Goal: Information Seeking & Learning: Learn about a topic

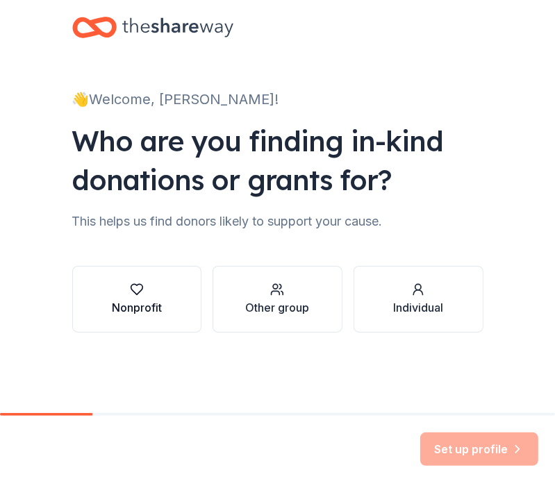
click at [179, 306] on button "Nonprofit" at bounding box center [137, 299] width 130 height 67
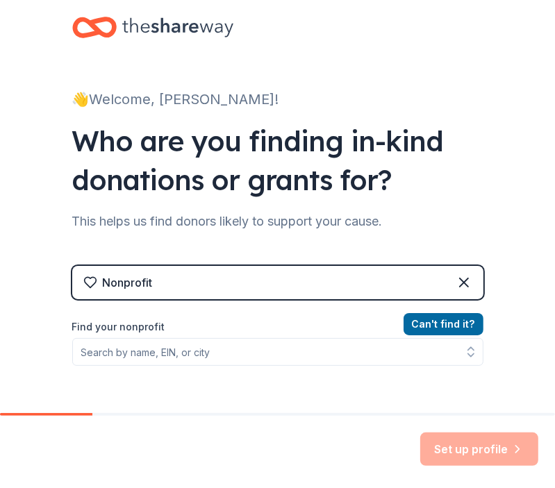
click at [321, 329] on label "Find your nonprofit" at bounding box center [277, 327] width 411 height 17
click at [356, 371] on div "Can ' t find it? Find your nonprofit" at bounding box center [277, 396] width 411 height 161
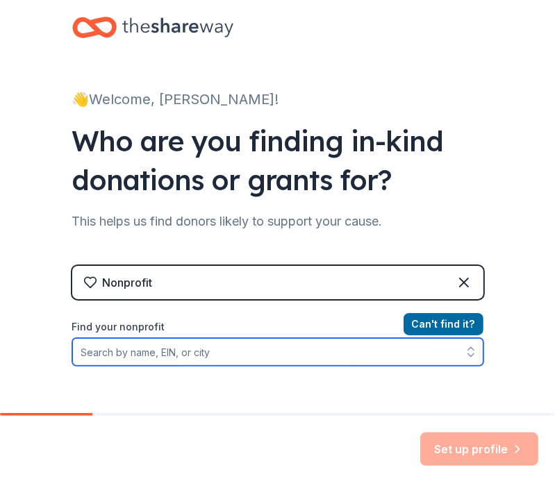
click at [300, 349] on input "Find your nonprofit" at bounding box center [277, 352] width 411 height 28
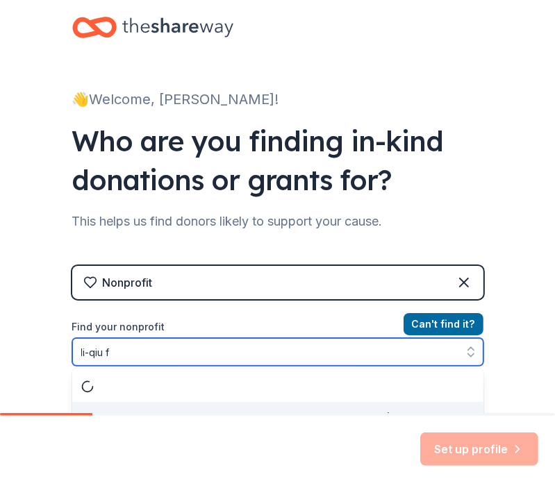
scroll to position [22, 0]
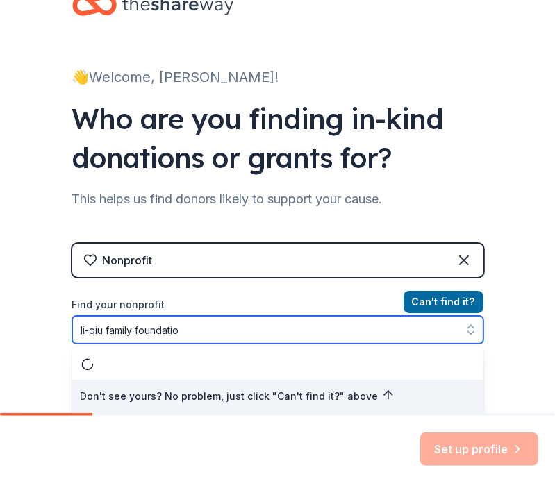
type input "li-qiu family foundation"
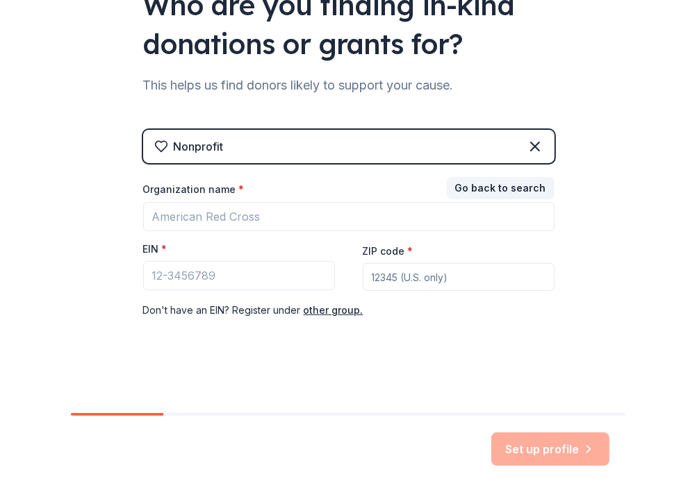
scroll to position [136, 0]
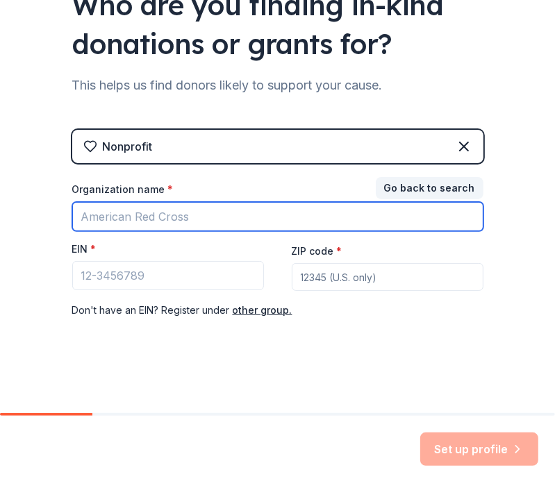
click at [281, 219] on input "Organization name *" at bounding box center [277, 216] width 411 height 29
type input "li-qiu foundation"
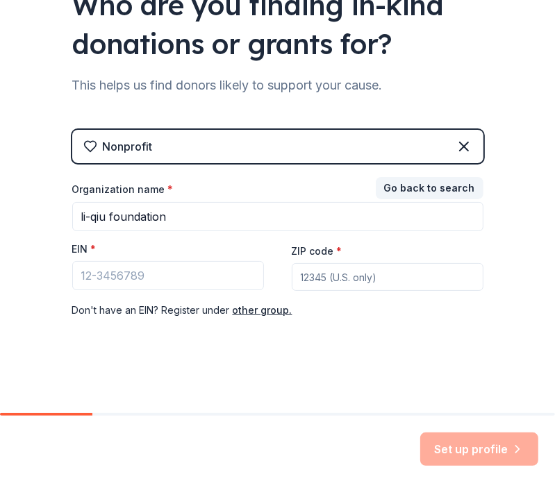
click at [172, 242] on div "EIN *" at bounding box center [168, 251] width 192 height 19
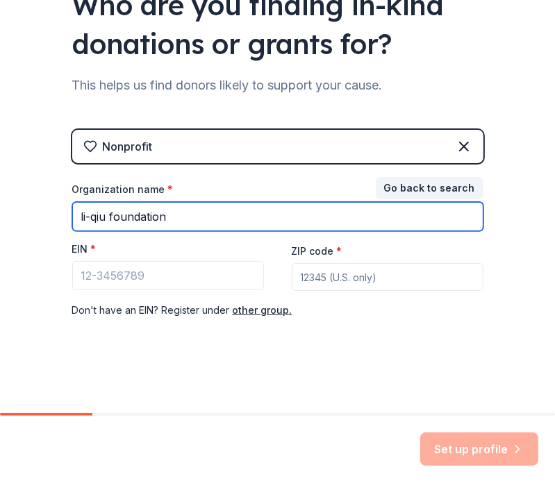
click at [197, 211] on input "li-qiu foundation" at bounding box center [277, 216] width 411 height 29
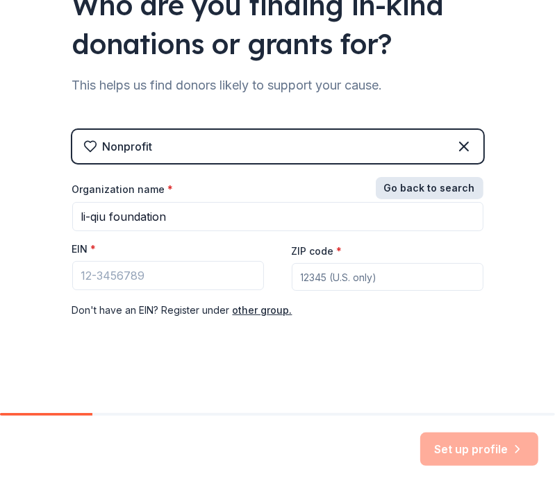
click at [388, 186] on button "Go back to search" at bounding box center [430, 188] width 108 height 22
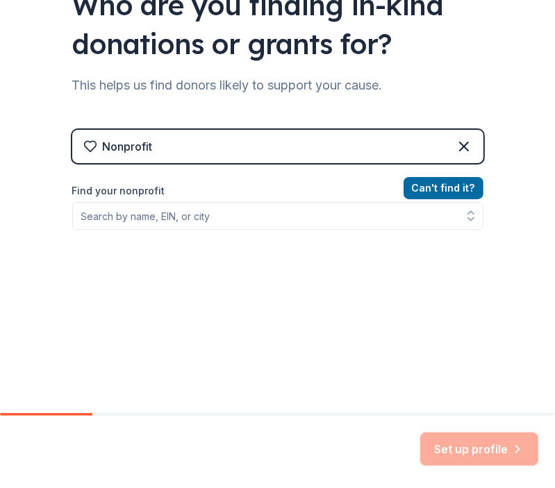
click at [308, 244] on div "Can ' t find it? Find your nonprofit" at bounding box center [277, 260] width 411 height 161
click at [308, 238] on div "Can ' t find it? Find your nonprofit" at bounding box center [277, 260] width 411 height 161
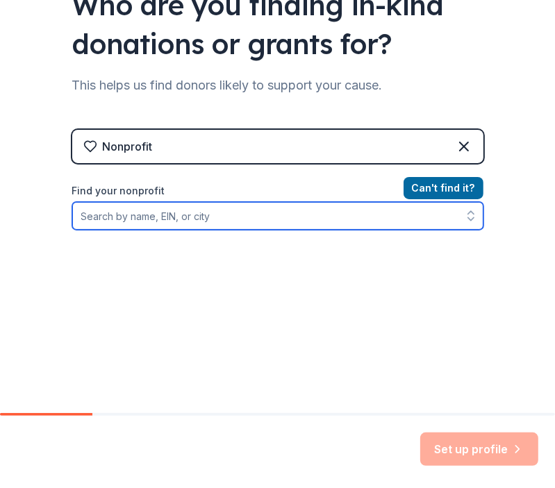
click at [301, 218] on input "Find your nonprofit" at bounding box center [277, 216] width 411 height 28
type input "l"
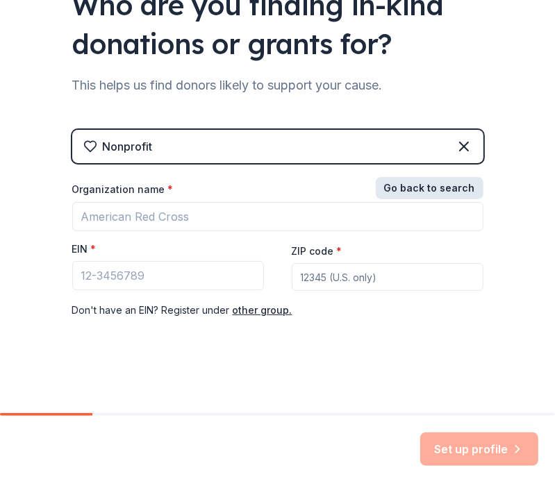
click at [387, 189] on button "Go back to search" at bounding box center [430, 188] width 108 height 22
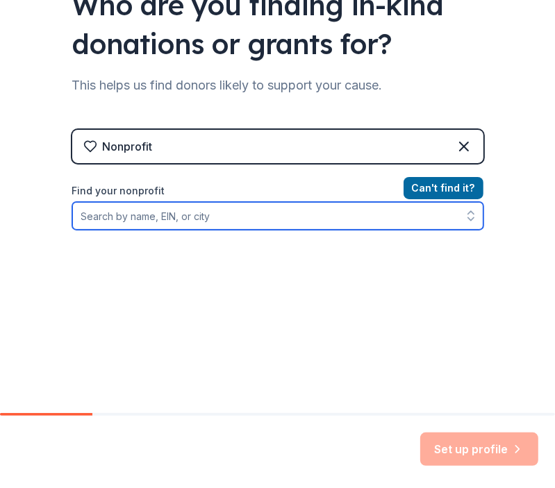
click at [289, 219] on input "Find your nonprofit" at bounding box center [277, 216] width 411 height 28
type input "li qiu family foundation"
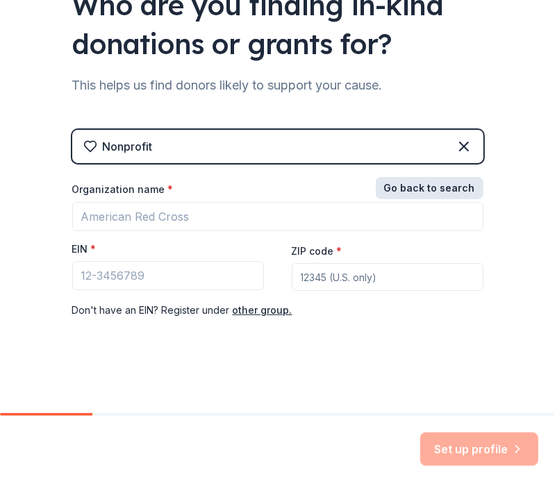
click at [400, 194] on button "Go back to search" at bounding box center [430, 188] width 108 height 22
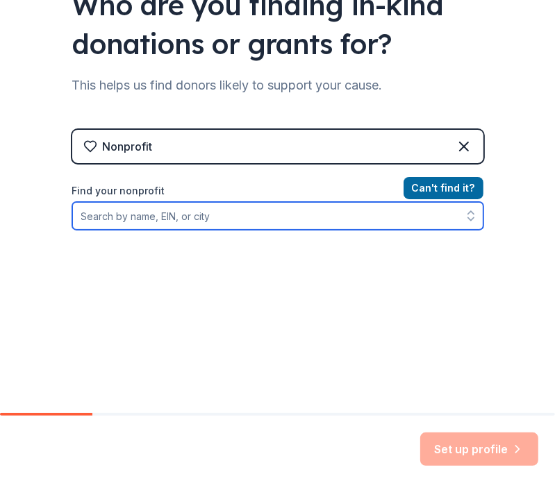
click at [328, 202] on input "Find your nonprofit" at bounding box center [277, 216] width 411 height 28
type input "l"
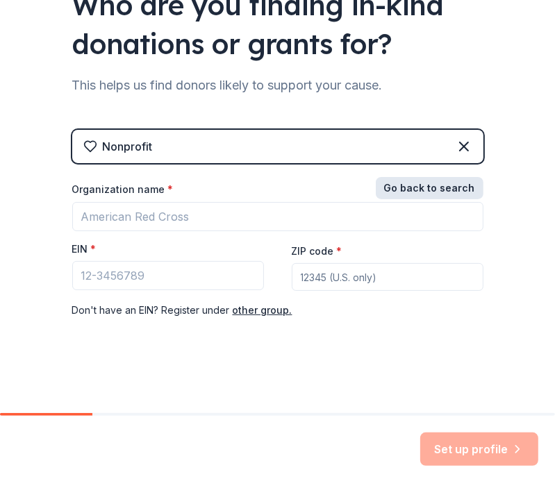
click at [425, 190] on button "Go back to search" at bounding box center [430, 188] width 108 height 22
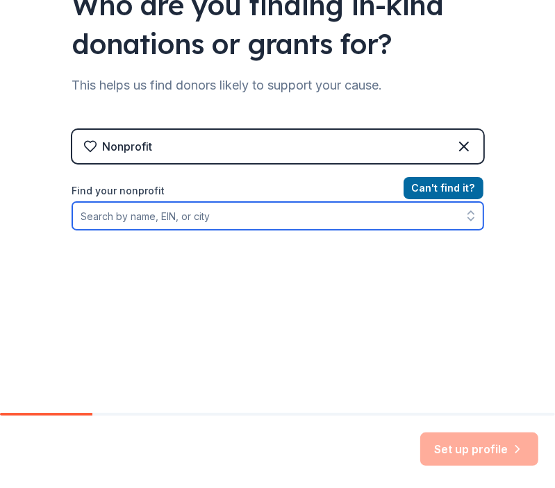
click at [406, 211] on input "Find your nonprofit" at bounding box center [277, 216] width 411 height 28
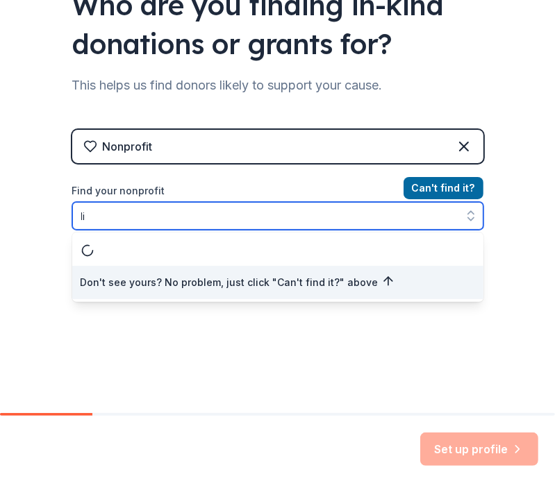
click at [464, 211] on icon "button" at bounding box center [471, 216] width 14 height 14
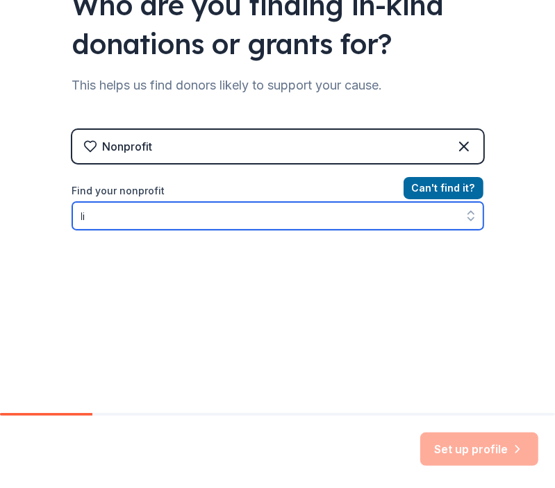
click at [441, 220] on input "li" at bounding box center [277, 216] width 411 height 28
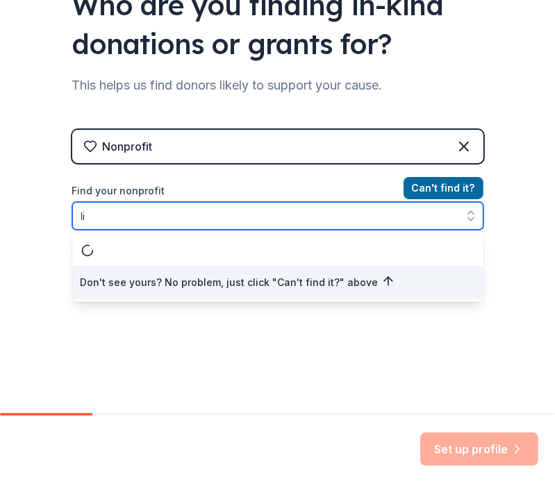
click at [459, 216] on button "button" at bounding box center [471, 216] width 25 height 28
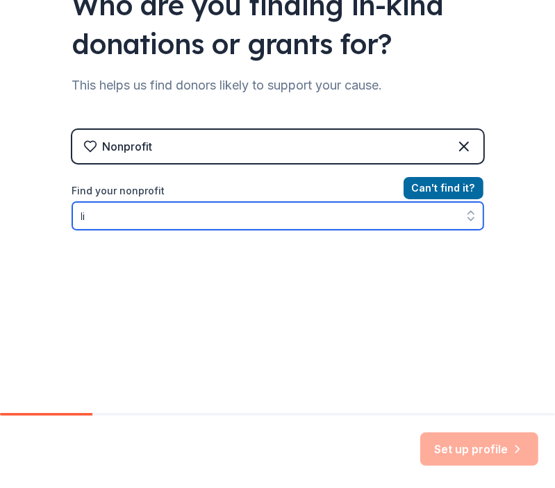
click at [459, 216] on button "button" at bounding box center [471, 216] width 25 height 28
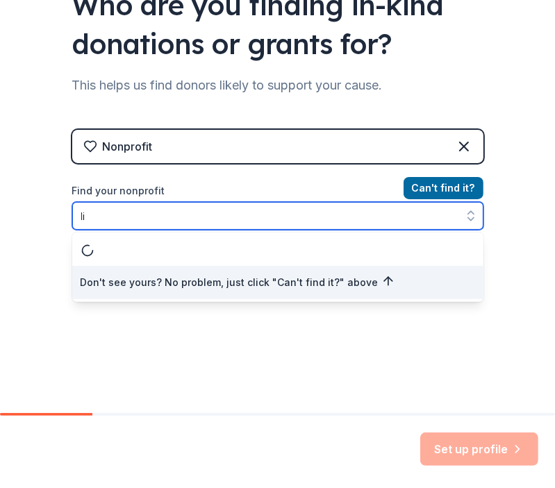
click at [464, 215] on icon "button" at bounding box center [471, 216] width 14 height 14
type input "li"
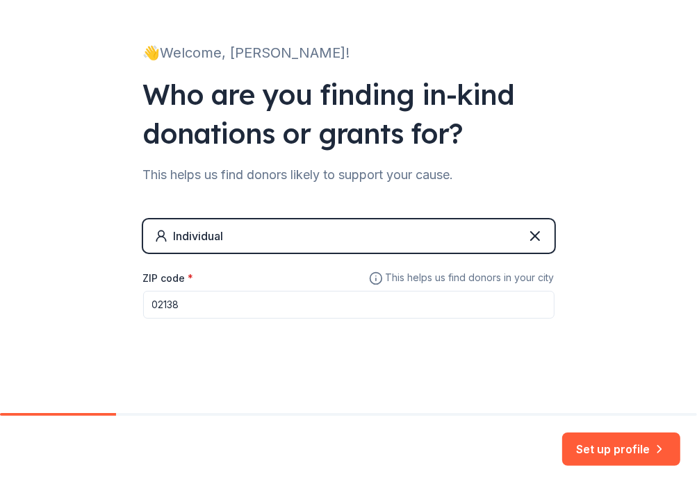
scroll to position [46, 0]
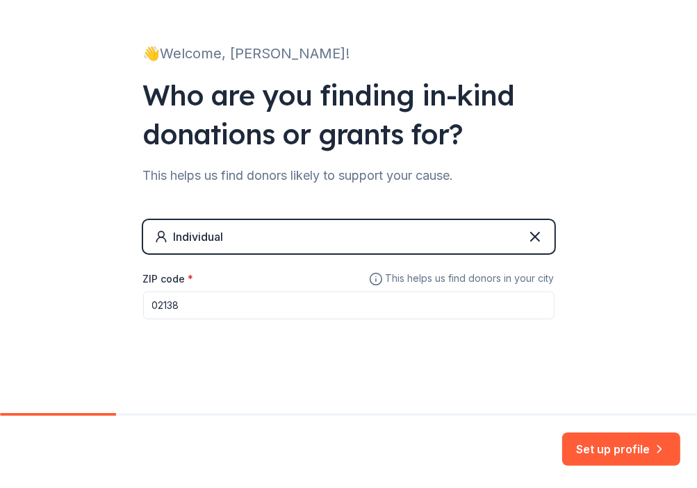
click at [422, 295] on input "02138" at bounding box center [348, 306] width 411 height 28
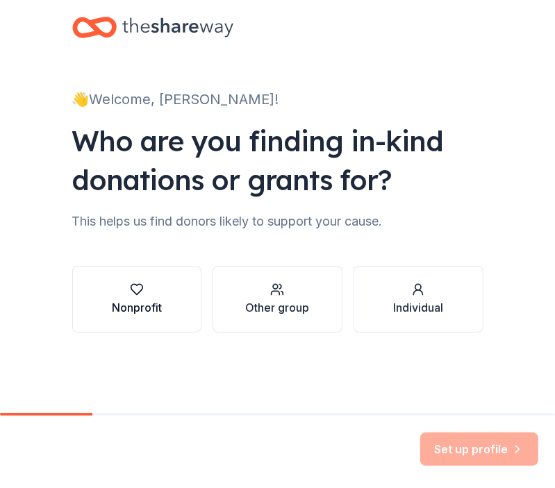
click at [92, 294] on button "Nonprofit" at bounding box center [137, 299] width 130 height 67
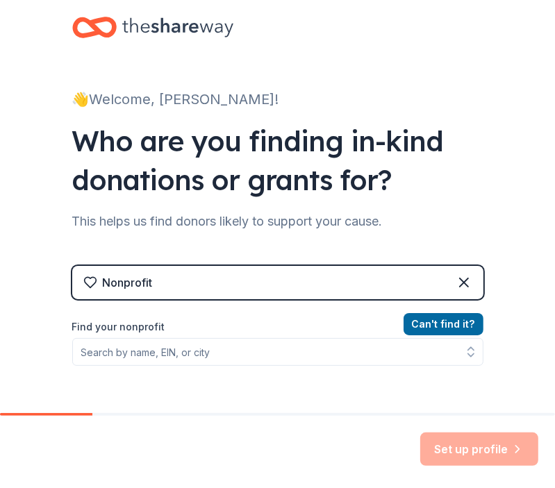
click at [469, 286] on div "Nonprofit" at bounding box center [277, 282] width 411 height 33
click at [461, 280] on icon at bounding box center [464, 283] width 8 height 8
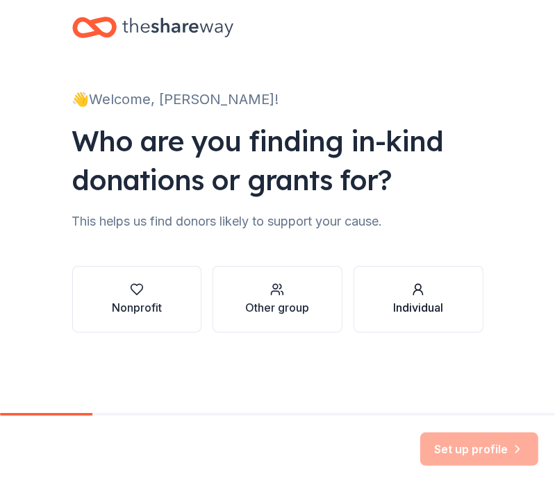
click at [409, 308] on div "Individual" at bounding box center [418, 307] width 50 height 17
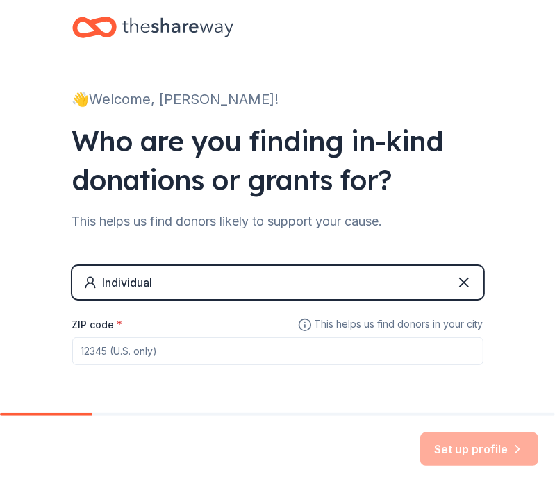
click at [340, 370] on div "Individual ZIP code * This helps us find donors in your city" at bounding box center [277, 329] width 411 height 127
click at [343, 361] on input "ZIP code *" at bounding box center [277, 352] width 411 height 28
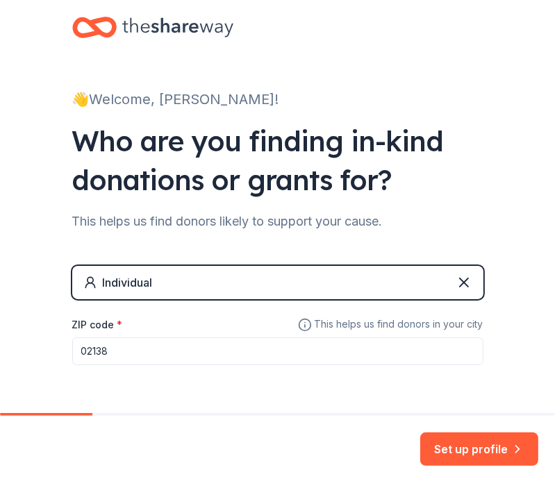
scroll to position [46, 0]
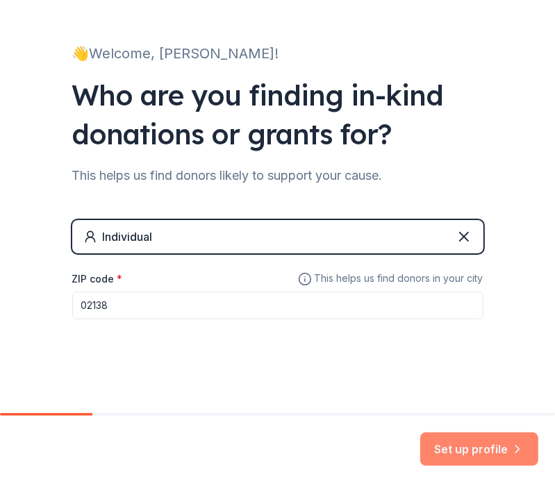
type input "02138"
click at [461, 458] on button "Set up profile" at bounding box center [479, 449] width 118 height 33
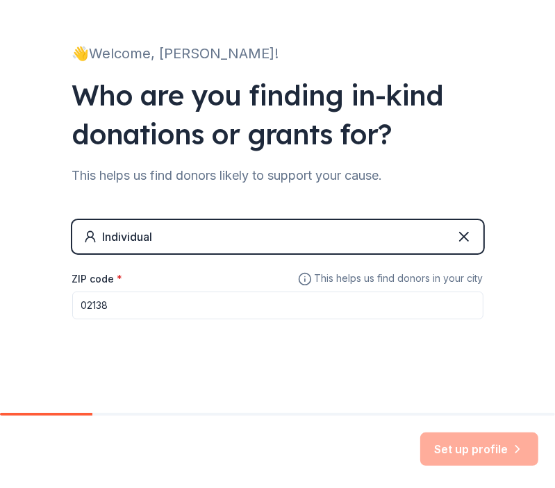
click at [465, 447] on div "Set up profile" at bounding box center [479, 449] width 118 height 33
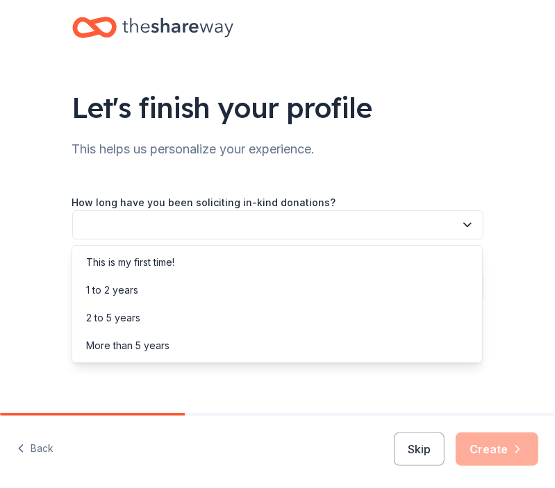
click at [288, 223] on button "button" at bounding box center [277, 225] width 411 height 29
click at [231, 261] on div "This is my first time!" at bounding box center [277, 263] width 404 height 28
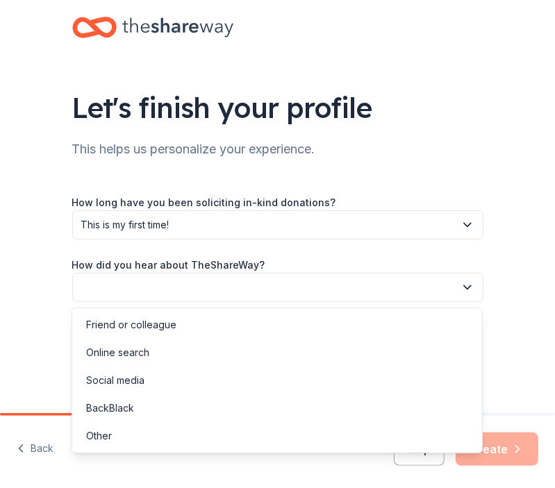
click at [228, 273] on button "button" at bounding box center [277, 287] width 411 height 29
click at [195, 341] on div "Online search" at bounding box center [277, 353] width 404 height 28
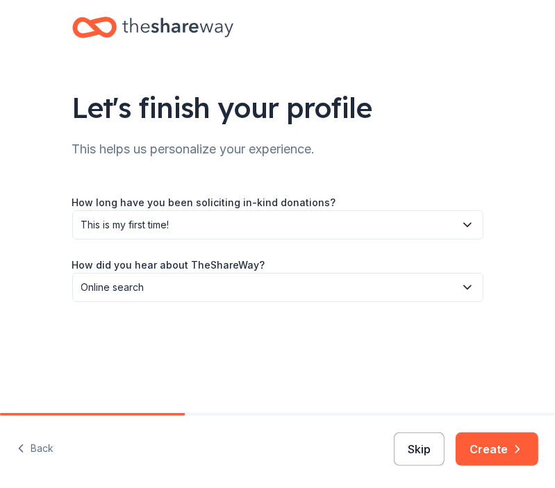
click at [437, 456] on button "Skip" at bounding box center [419, 449] width 51 height 33
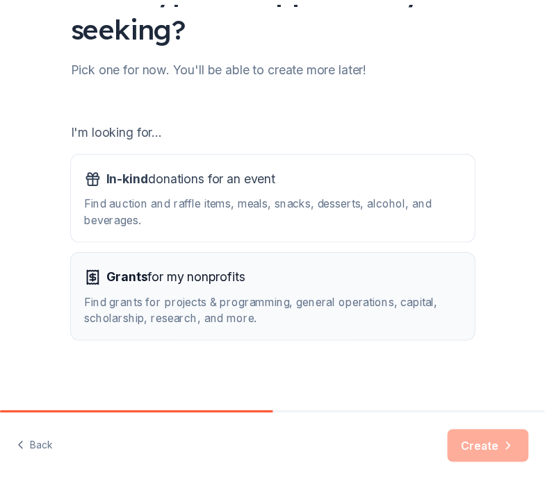
scroll to position [125, 0]
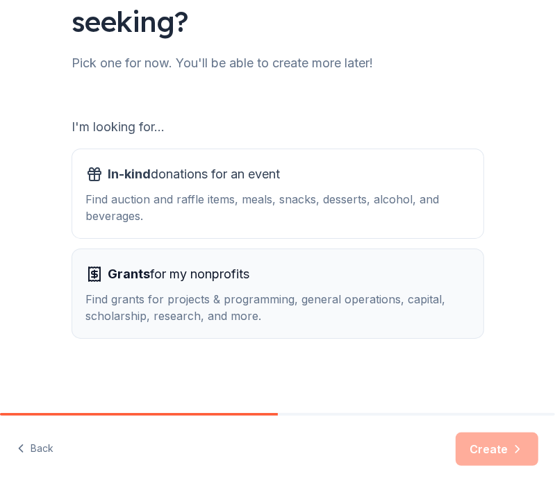
click at [371, 290] on div "Grants for my nonprofits Find grants for projects & programming, general operat…" at bounding box center [278, 293] width 384 height 61
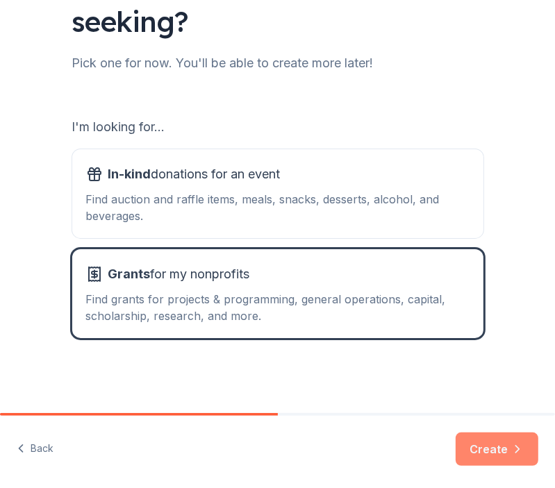
click at [472, 443] on button "Create" at bounding box center [497, 449] width 83 height 33
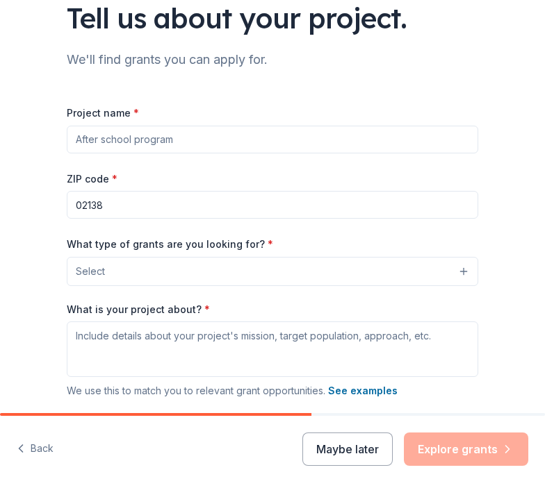
scroll to position [208, 0]
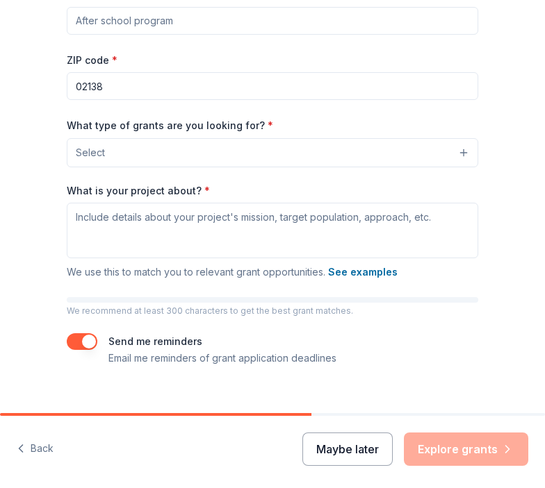
click at [364, 445] on button "Maybe later" at bounding box center [347, 449] width 90 height 33
click at [372, 447] on button "Maybe later" at bounding box center [347, 449] width 90 height 33
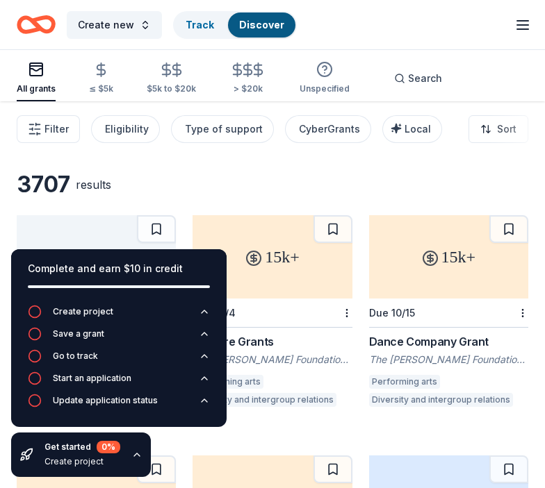
click at [439, 29] on div "Create new Track Discover Start free trial Earn Rewards" at bounding box center [272, 24] width 511 height 33
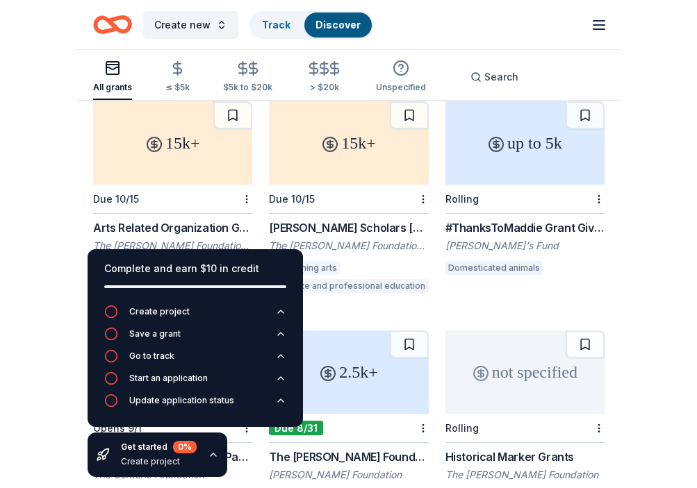
scroll to position [486, 0]
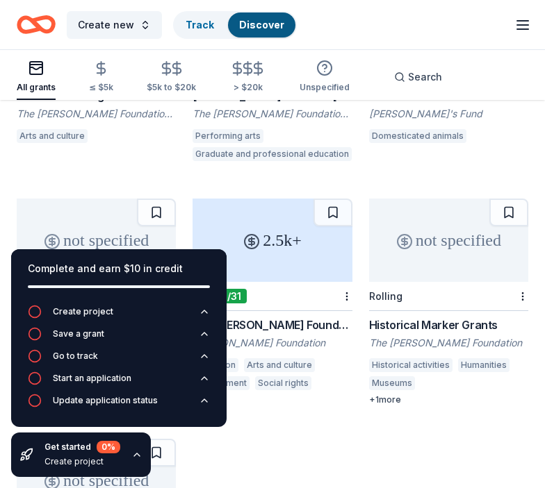
click at [196, 463] on div "Complete and earn $10 in credit Create project Save a grant Go to track Start a…" at bounding box center [119, 363] width 238 height 250
click at [130, 447] on div "Get started 0 % Create project" at bounding box center [81, 455] width 140 height 44
click at [411, 66] on button "Search" at bounding box center [418, 77] width 70 height 28
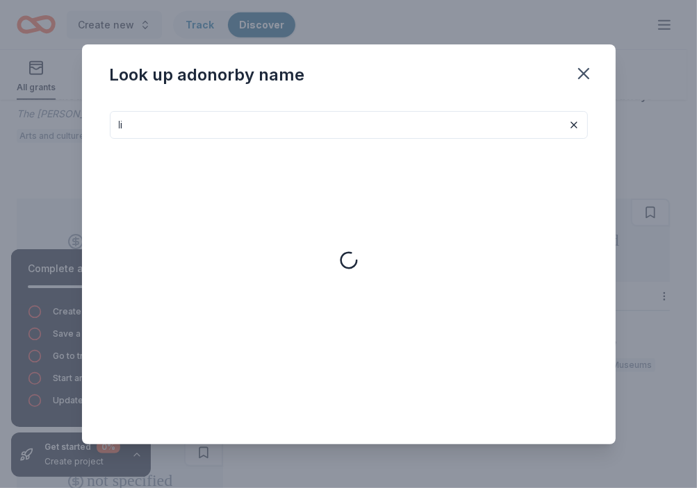
type input "l"
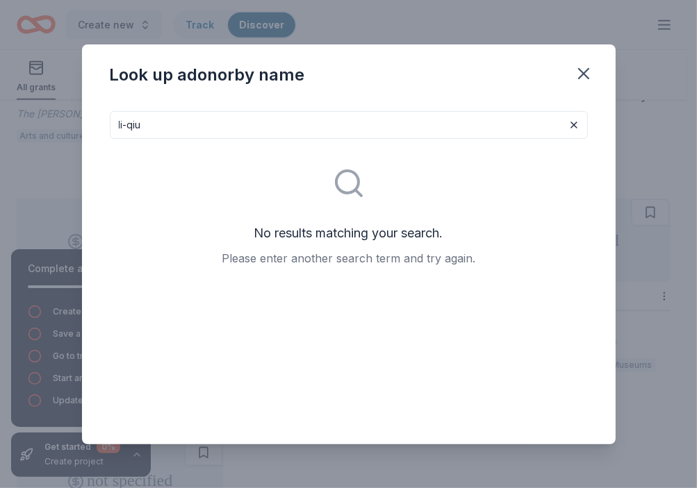
click at [241, 119] on input "li-qiu" at bounding box center [349, 125] width 478 height 28
click at [240, 120] on input "li-qiu" at bounding box center [349, 125] width 478 height 28
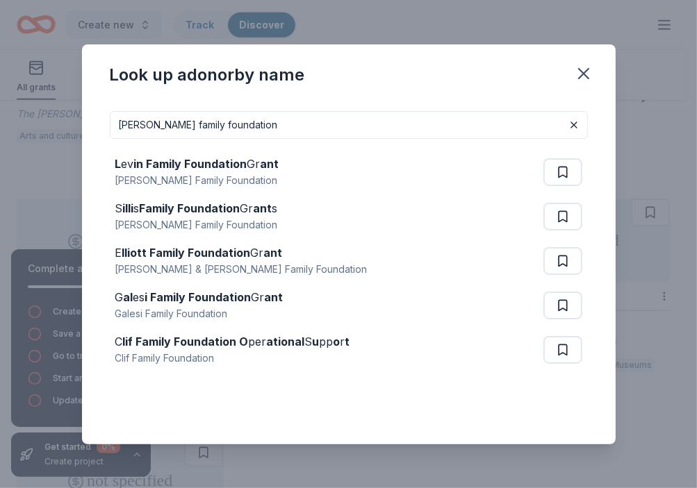
type input "Li-Qiu family foundation"
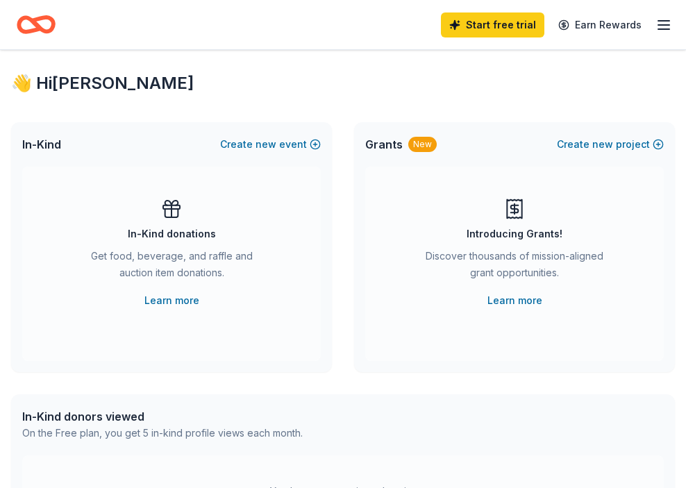
click at [671, 28] on icon "button" at bounding box center [664, 25] width 17 height 17
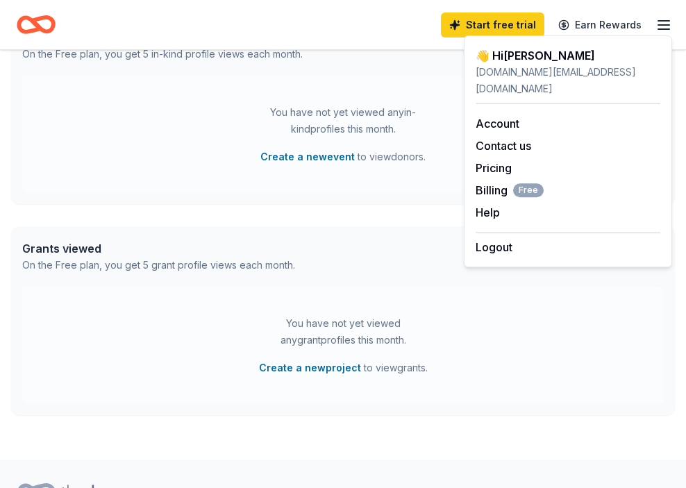
scroll to position [450, 0]
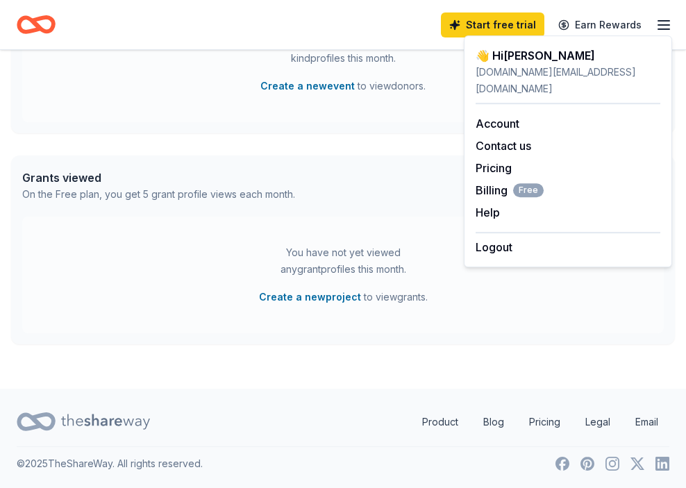
click at [236, 168] on div "Grants viewed On the Free plan, you get 5 grant profile views each month." at bounding box center [343, 186] width 664 height 61
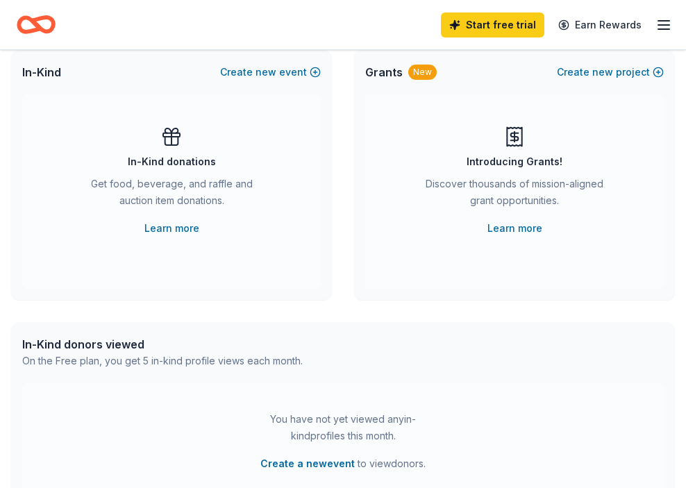
scroll to position [0, 0]
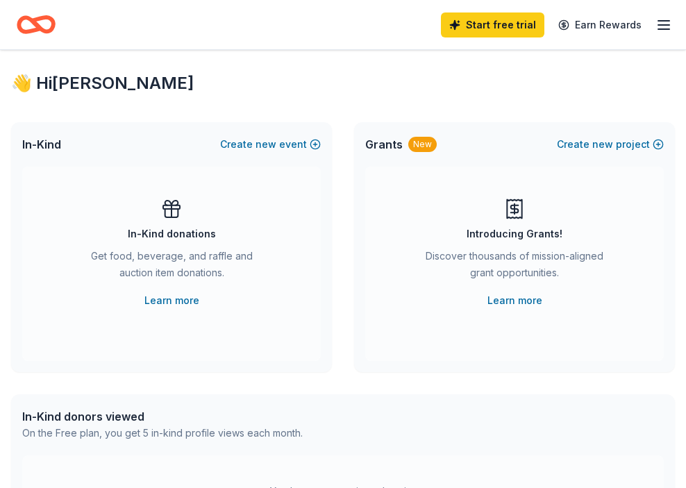
click at [38, 35] on icon "Home" at bounding box center [36, 24] width 39 height 33
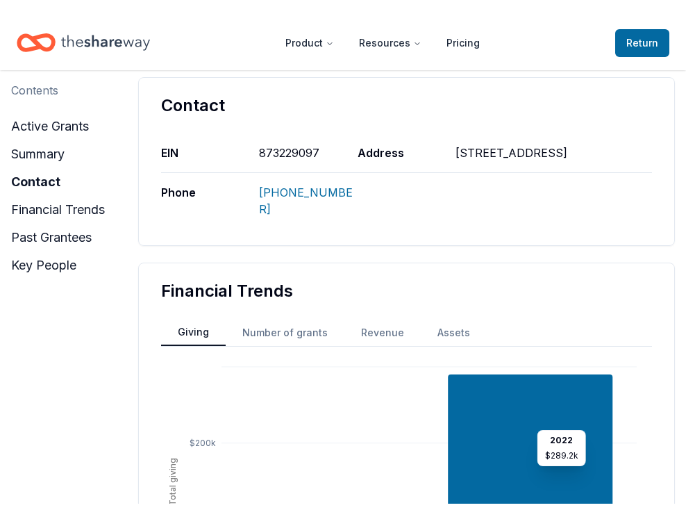
scroll to position [486, 0]
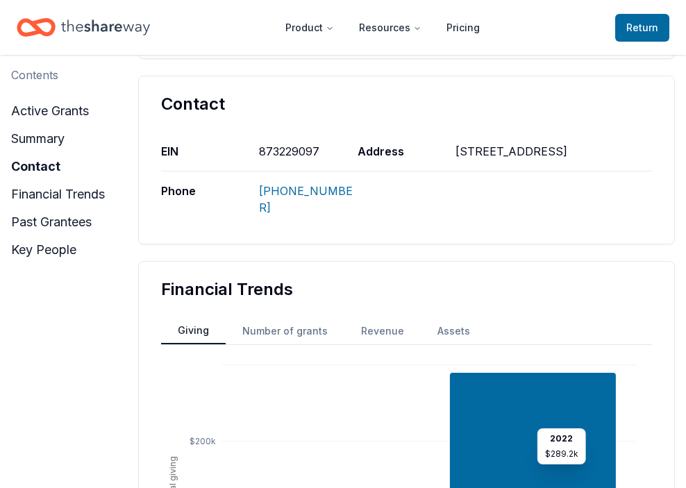
click at [442, 213] on div at bounding box center [407, 200] width 98 height 56
drag, startPoint x: 522, startPoint y: 163, endPoint x: 456, endPoint y: 152, distance: 66.9
click at [456, 152] on div "EIN [US_EMPLOYER_IDENTIFICATION_NUMBER] Address [STREET_ADDRESS] Phone [PHONE_N…" at bounding box center [406, 179] width 491 height 95
drag, startPoint x: 398, startPoint y: 217, endPoint x: 133, endPoint y: 196, distance: 266.2
